Goal: Information Seeking & Learning: Learn about a topic

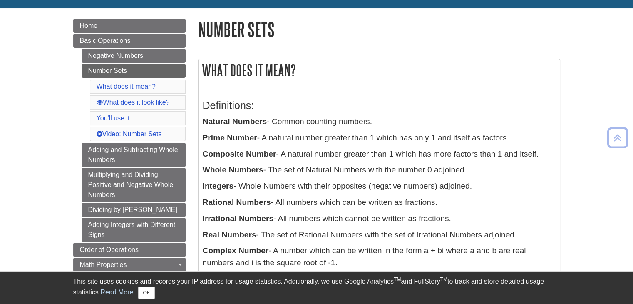
scroll to position [96, 0]
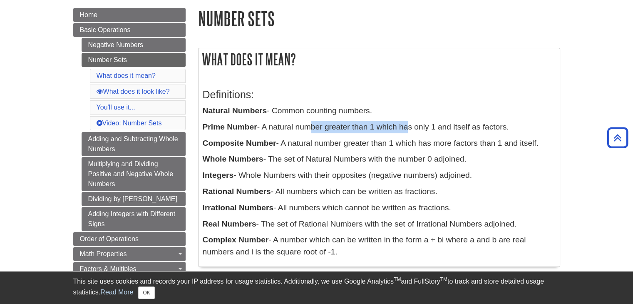
drag, startPoint x: 305, startPoint y: 125, endPoint x: 406, endPoint y: 124, distance: 100.3
click at [406, 124] on p "Prime Number - A natural number greater than 1 which has only 1 and itself as f…" at bounding box center [379, 127] width 353 height 12
click at [405, 124] on p "Prime Number - A natural number greater than 1 which has only 1 and itself as f…" at bounding box center [379, 127] width 353 height 12
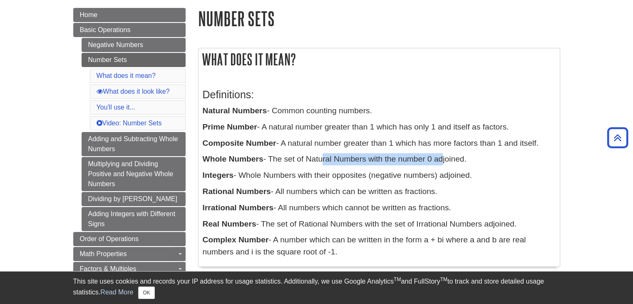
drag, startPoint x: 321, startPoint y: 161, endPoint x: 444, endPoint y: 159, distance: 123.2
click at [444, 159] on p "Whole Numbers - The set of Natural Numbers with the number 0 adjoined." at bounding box center [379, 159] width 353 height 12
click at [337, 160] on p "Whole Numbers - The set of Natural Numbers with the number 0 adjoined." at bounding box center [379, 159] width 353 height 12
drag, startPoint x: 285, startPoint y: 162, endPoint x: 344, endPoint y: 156, distance: 58.9
click at [344, 156] on p "Whole Numbers - The set of Natural Numbers with the number 0 adjoined." at bounding box center [379, 159] width 353 height 12
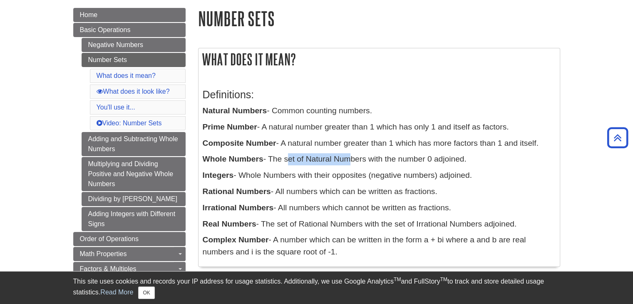
click at [343, 154] on p "Whole Numbers - The set of Natural Numbers with the number 0 adjoined." at bounding box center [379, 159] width 353 height 12
drag, startPoint x: 298, startPoint y: 126, endPoint x: 342, endPoint y: 127, distance: 43.7
click at [342, 127] on p "Prime Number - A natural number greater than 1 which has only 1 and itself as f…" at bounding box center [379, 127] width 353 height 12
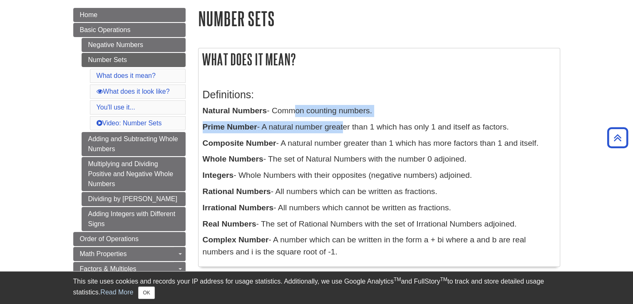
drag, startPoint x: 292, startPoint y: 115, endPoint x: 342, endPoint y: 119, distance: 49.7
click at [342, 119] on div "Definitions: Natural Numbers - Common counting numbers. Prime Number - A natura…" at bounding box center [379, 171] width 353 height 182
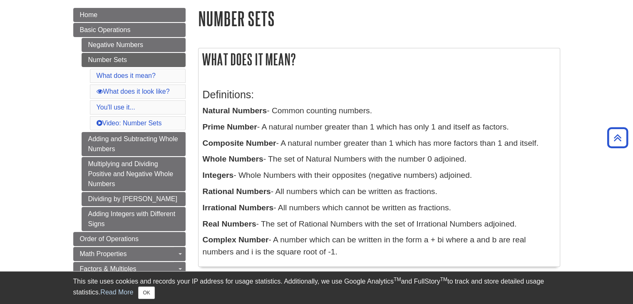
click at [347, 135] on div "Definitions: Natural Numbers - Common counting numbers. Prime Number - A natura…" at bounding box center [379, 171] width 353 height 182
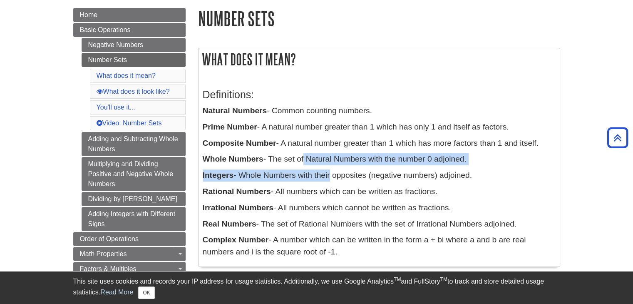
drag, startPoint x: 303, startPoint y: 160, endPoint x: 331, endPoint y: 178, distance: 33.3
click at [331, 178] on div "Definitions: Natural Numbers - Common counting numbers. Prime Number - A natura…" at bounding box center [379, 171] width 353 height 182
click at [331, 178] on p "Integers - Whole Numbers with their opposites (negative numbers) adjoined." at bounding box center [379, 175] width 353 height 12
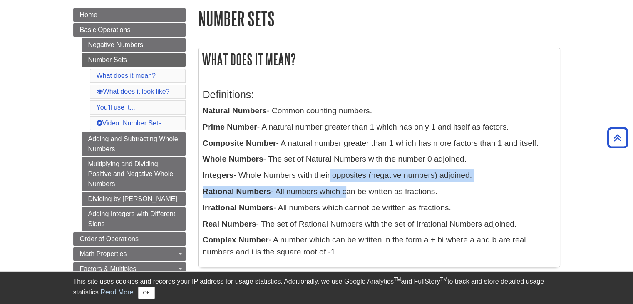
drag, startPoint x: 330, startPoint y: 178, endPoint x: 344, endPoint y: 191, distance: 19.7
click at [344, 191] on div "Definitions: Natural Numbers - Common counting numbers. Prime Number - A natura…" at bounding box center [379, 171] width 353 height 182
click at [343, 190] on p "Rational Numbers - All numbers which can be written as fractions." at bounding box center [379, 192] width 353 height 12
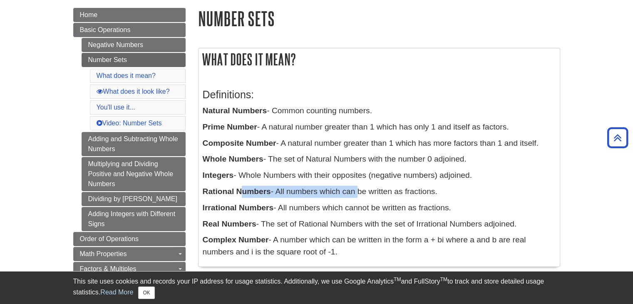
drag, startPoint x: 241, startPoint y: 189, endPoint x: 357, endPoint y: 195, distance: 116.2
click at [357, 195] on p "Rational Numbers - All numbers which can be written as fractions." at bounding box center [379, 192] width 353 height 12
click at [357, 193] on p "Rational Numbers - All numbers which can be written as fractions." at bounding box center [379, 192] width 353 height 12
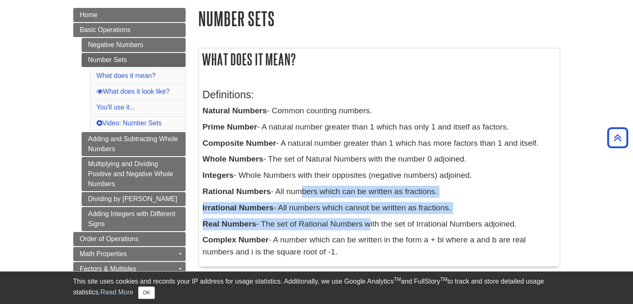
drag, startPoint x: 300, startPoint y: 192, endPoint x: 368, endPoint y: 225, distance: 76.1
click at [368, 225] on div "Definitions: Natural Numbers - Common counting numbers. Prime Number - A natura…" at bounding box center [379, 171] width 353 height 182
click at [367, 222] on p "Real Numbers - The set of Rational Numbers with the set of Irrational Numbers a…" at bounding box center [379, 224] width 353 height 12
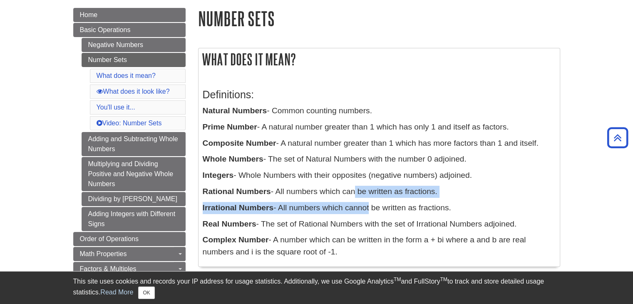
drag, startPoint x: 354, startPoint y: 189, endPoint x: 370, endPoint y: 206, distance: 23.6
click at [370, 206] on div "Definitions: Natural Numbers - Common counting numbers. Prime Number - A natura…" at bounding box center [379, 171] width 353 height 182
click at [368, 204] on p "Irrational Numbers - All numbers which cannot be written as fractions." at bounding box center [379, 208] width 353 height 12
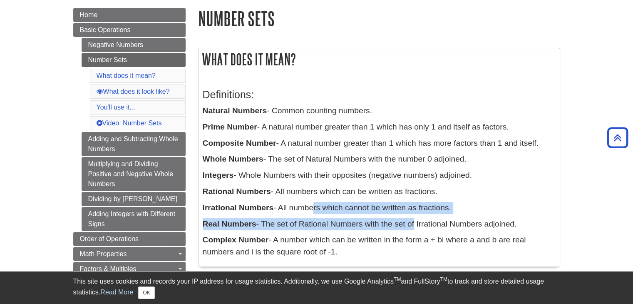
drag, startPoint x: 312, startPoint y: 207, endPoint x: 420, endPoint y: 217, distance: 108.6
click at [420, 217] on div "Definitions: Natural Numbers - Common counting numbers. Prime Number - A natura…" at bounding box center [379, 171] width 353 height 182
click at [417, 213] on p "Irrational Numbers - All numbers which cannot be written as fractions." at bounding box center [379, 208] width 353 height 12
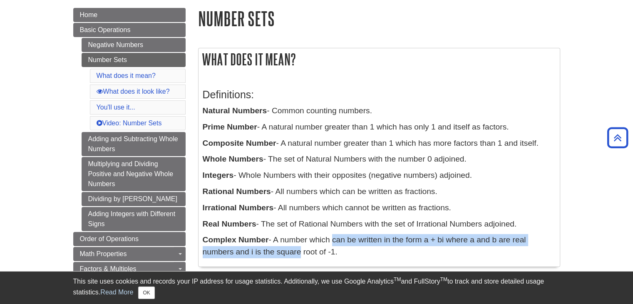
drag, startPoint x: 329, startPoint y: 243, endPoint x: 282, endPoint y: 258, distance: 49.5
click at [282, 258] on div "Definitions: Natural Numbers - Common counting numbers. Prime Number - A natura…" at bounding box center [379, 171] width 353 height 182
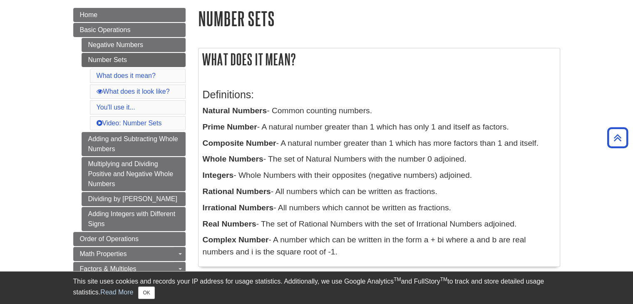
click at [285, 251] on p "Complex Number - A number which can be written in the form a + bi where a and b…" at bounding box center [379, 246] width 353 height 24
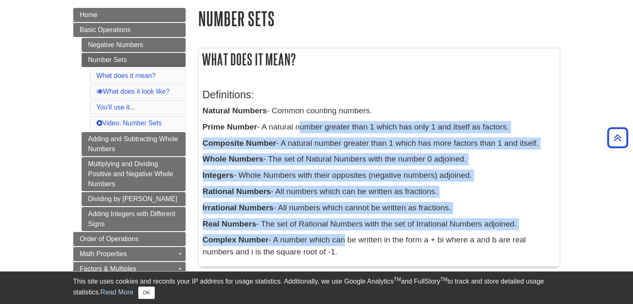
drag, startPoint x: 298, startPoint y: 128, endPoint x: 342, endPoint y: 240, distance: 120.5
click at [342, 240] on div "Definitions: Natural Numbers - Common counting numbers. Prime Number - A natura…" at bounding box center [379, 171] width 353 height 182
click at [341, 240] on p "Complex Number - A number which can be written in the form a + bi where a and b…" at bounding box center [379, 246] width 353 height 24
